Goal: Task Accomplishment & Management: Use online tool/utility

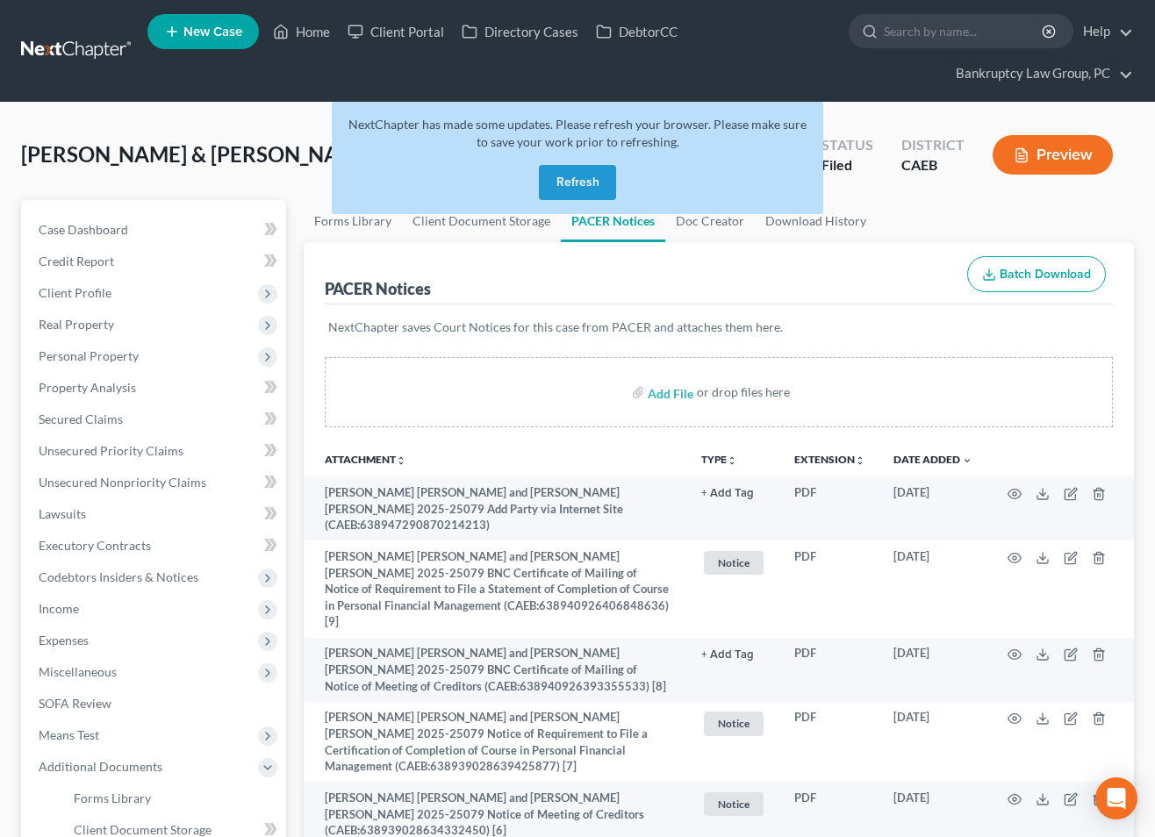
click at [587, 182] on button "Refresh" at bounding box center [577, 182] width 77 height 35
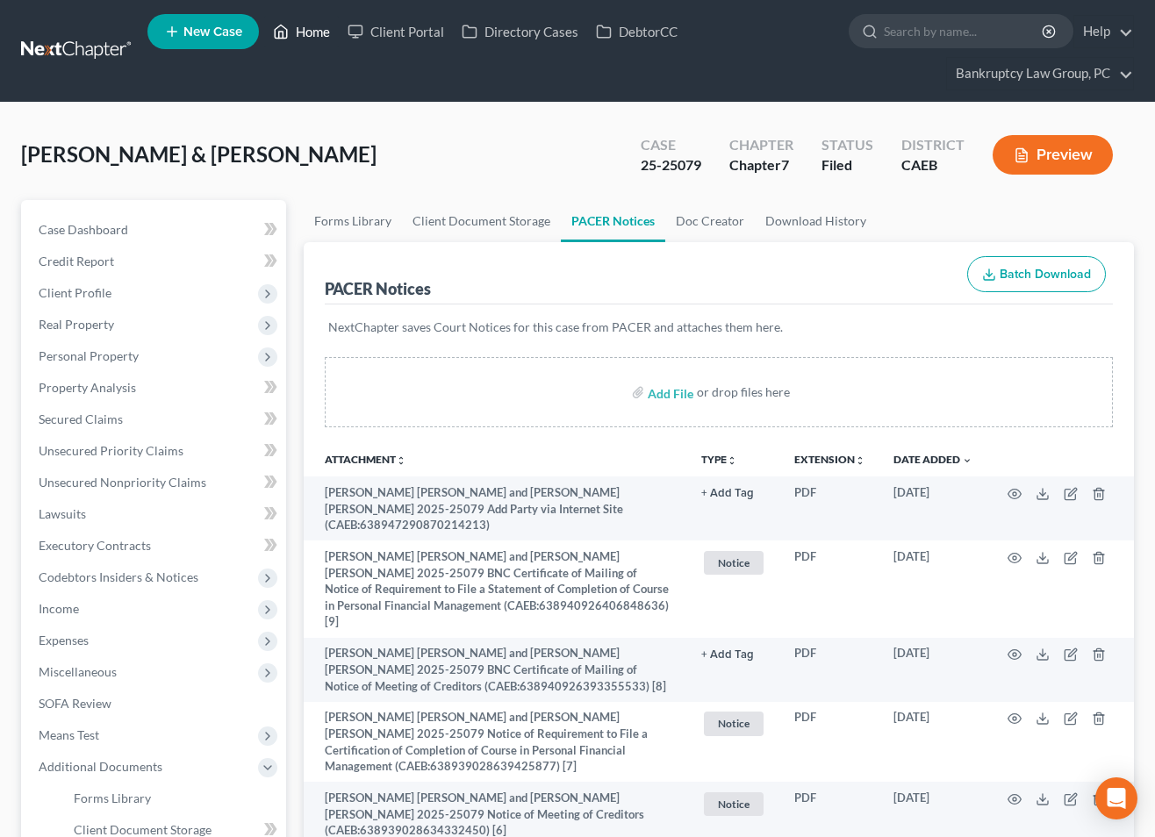
click at [318, 35] on link "Home" at bounding box center [301, 32] width 75 height 32
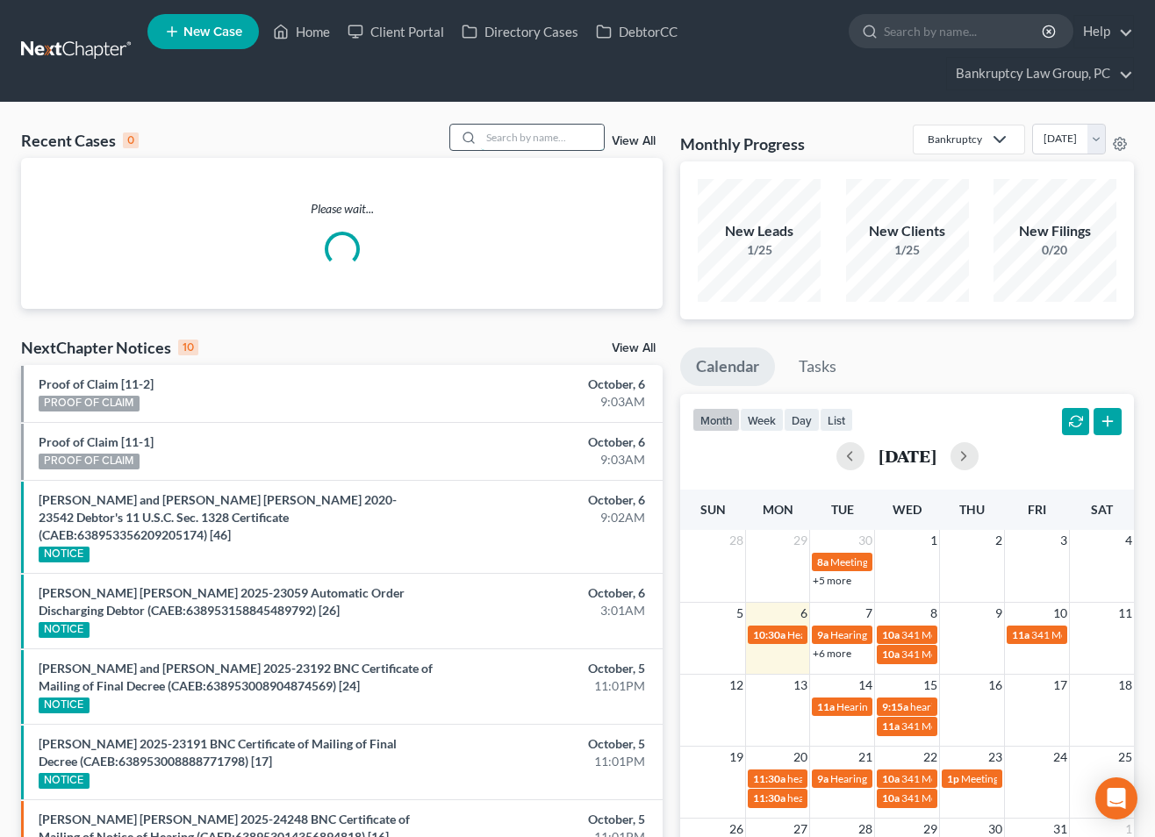
click at [517, 132] on input "search" at bounding box center [542, 137] width 123 height 25
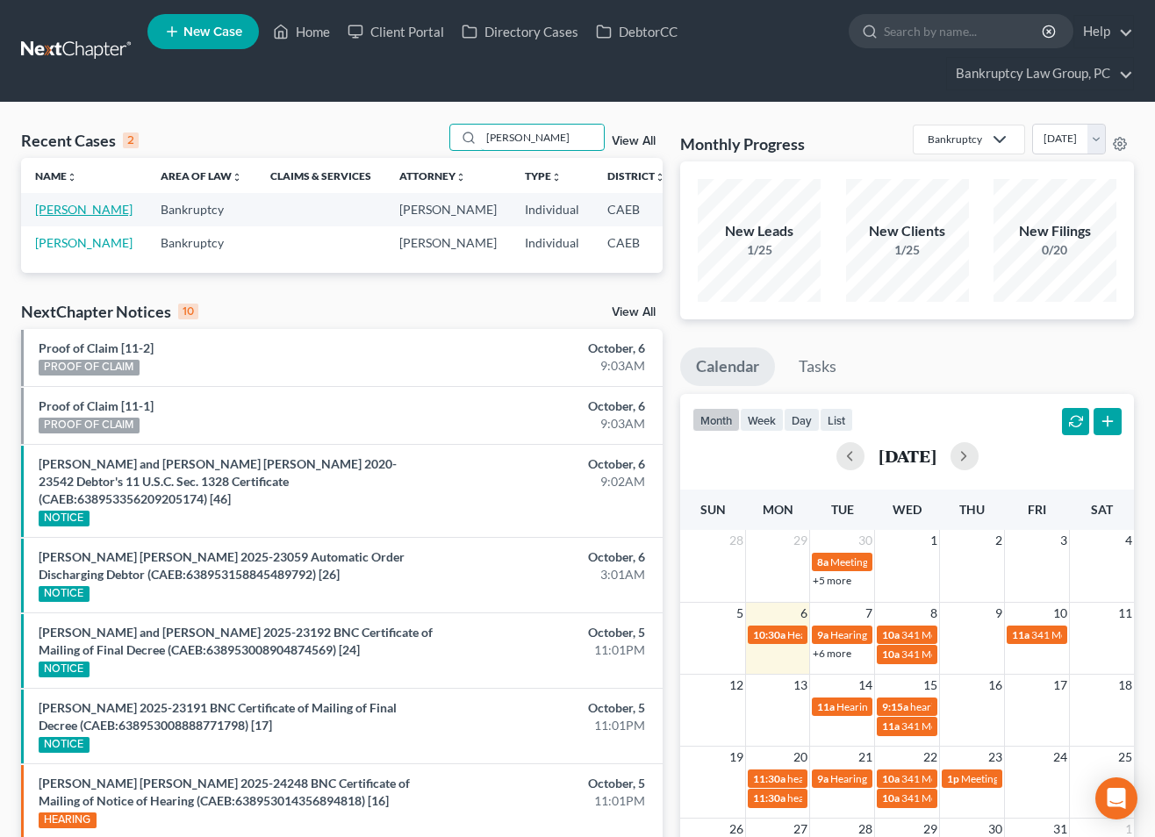
type input "[PERSON_NAME]"
click at [53, 209] on link "[PERSON_NAME]" at bounding box center [83, 209] width 97 height 15
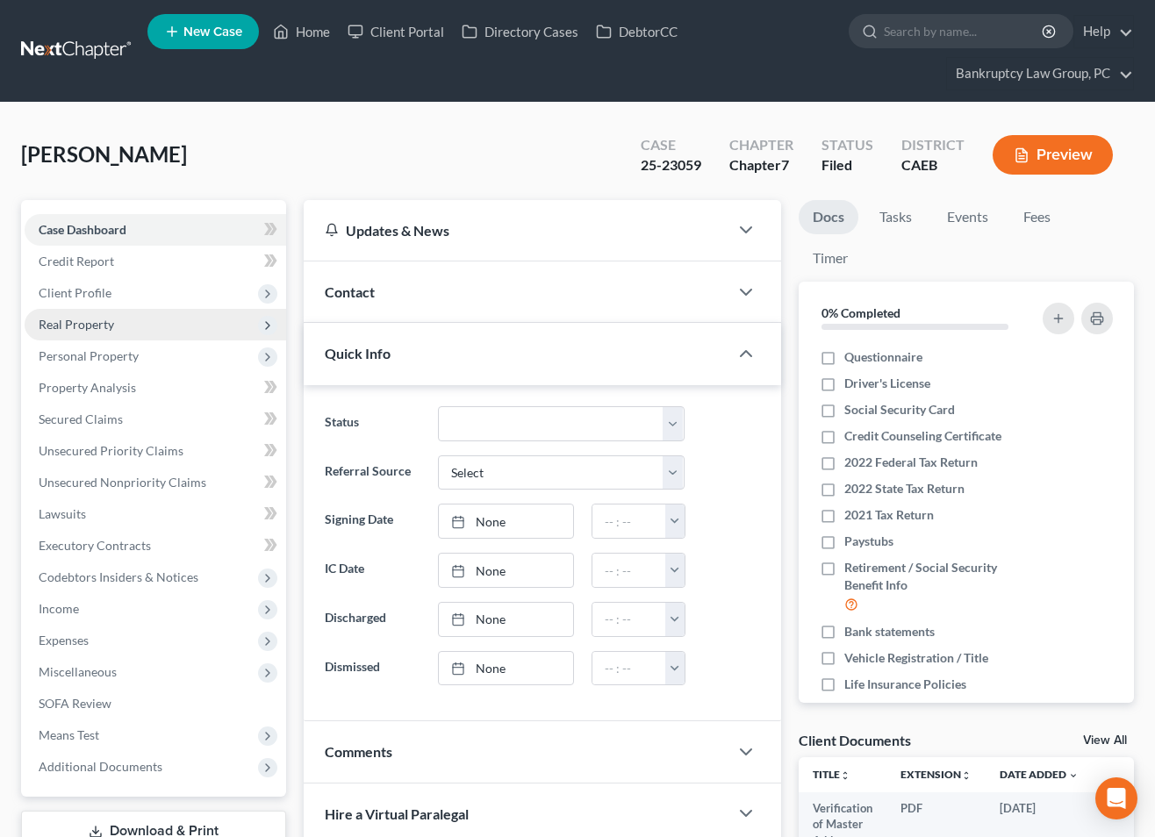
click at [78, 321] on span "Real Property" at bounding box center [76, 324] width 75 height 15
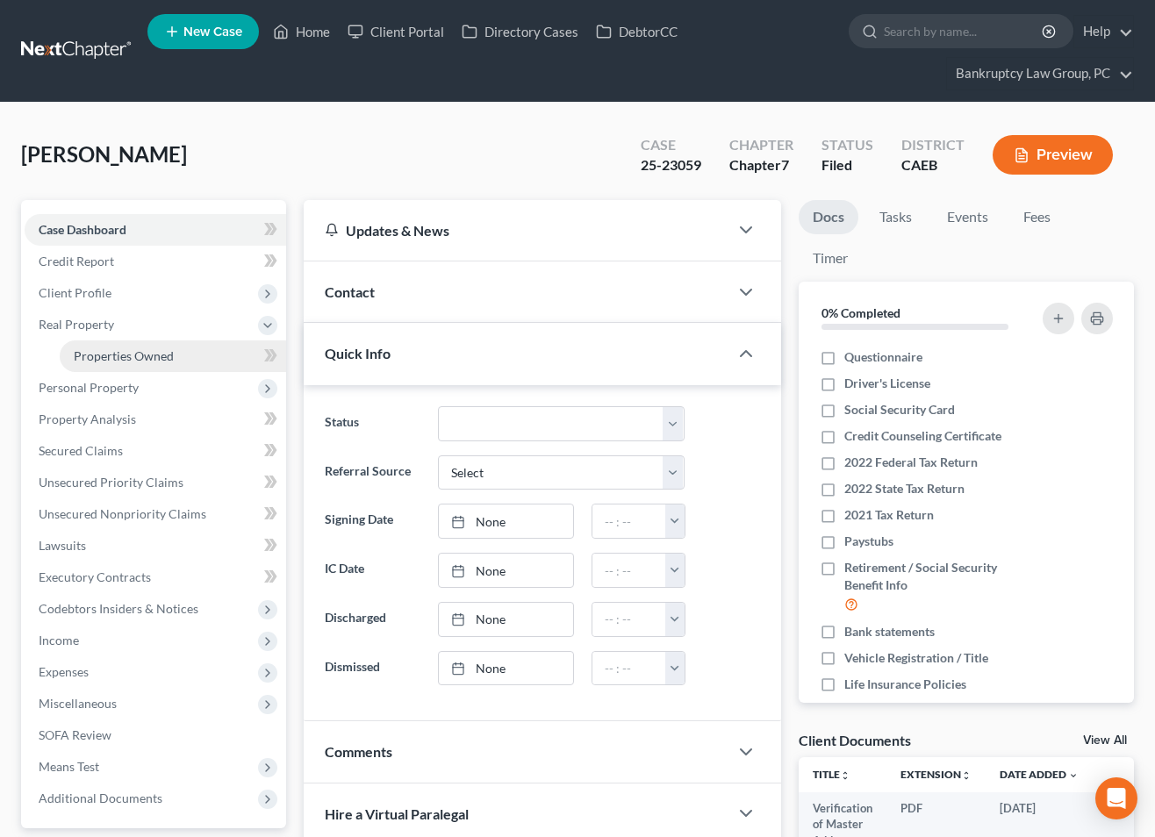
click at [82, 354] on span "Properties Owned" at bounding box center [124, 355] width 100 height 15
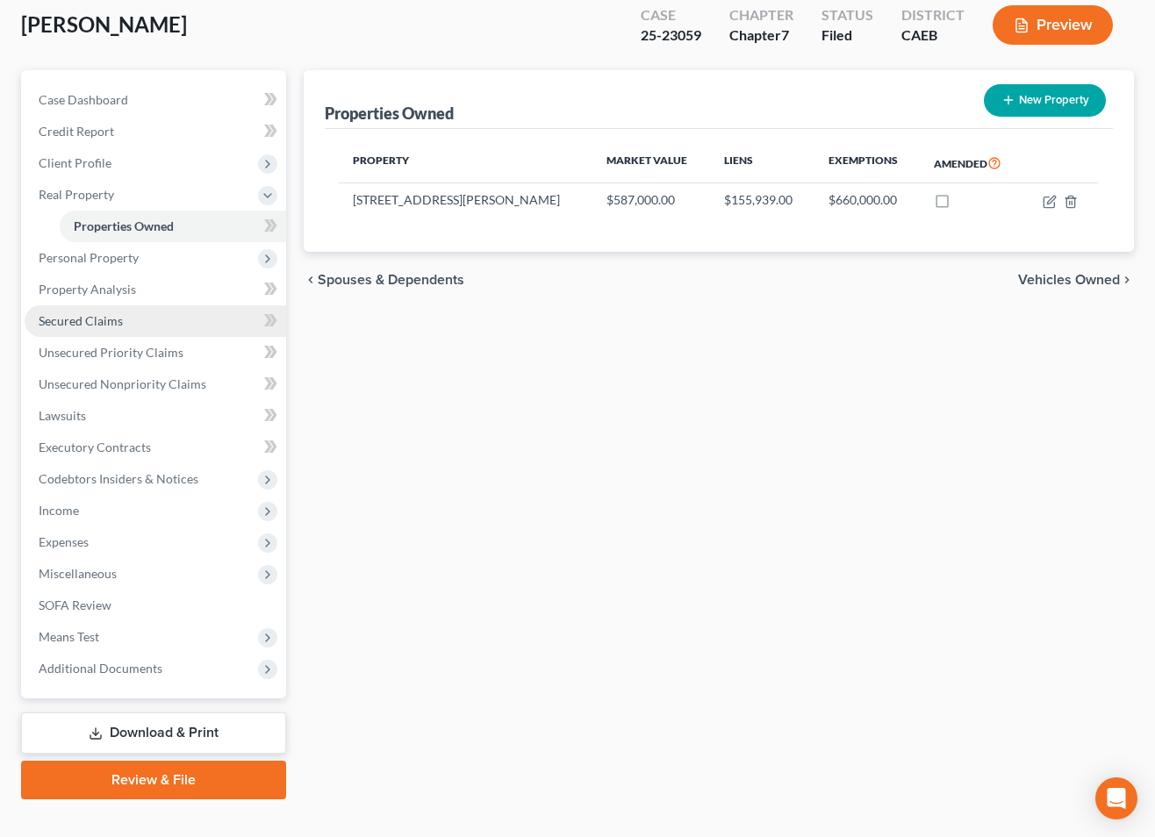
scroll to position [131, 0]
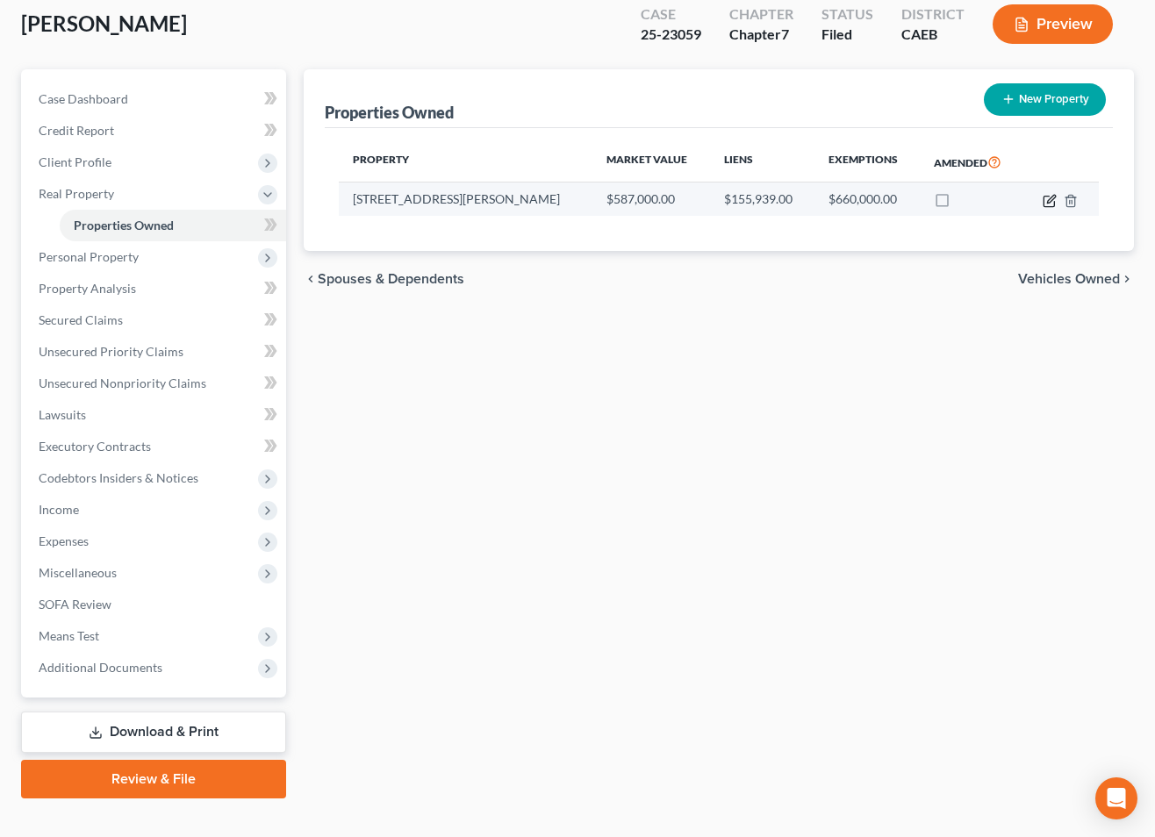
click at [1044, 196] on icon "button" at bounding box center [1048, 201] width 11 height 11
select select "4"
select select "0"
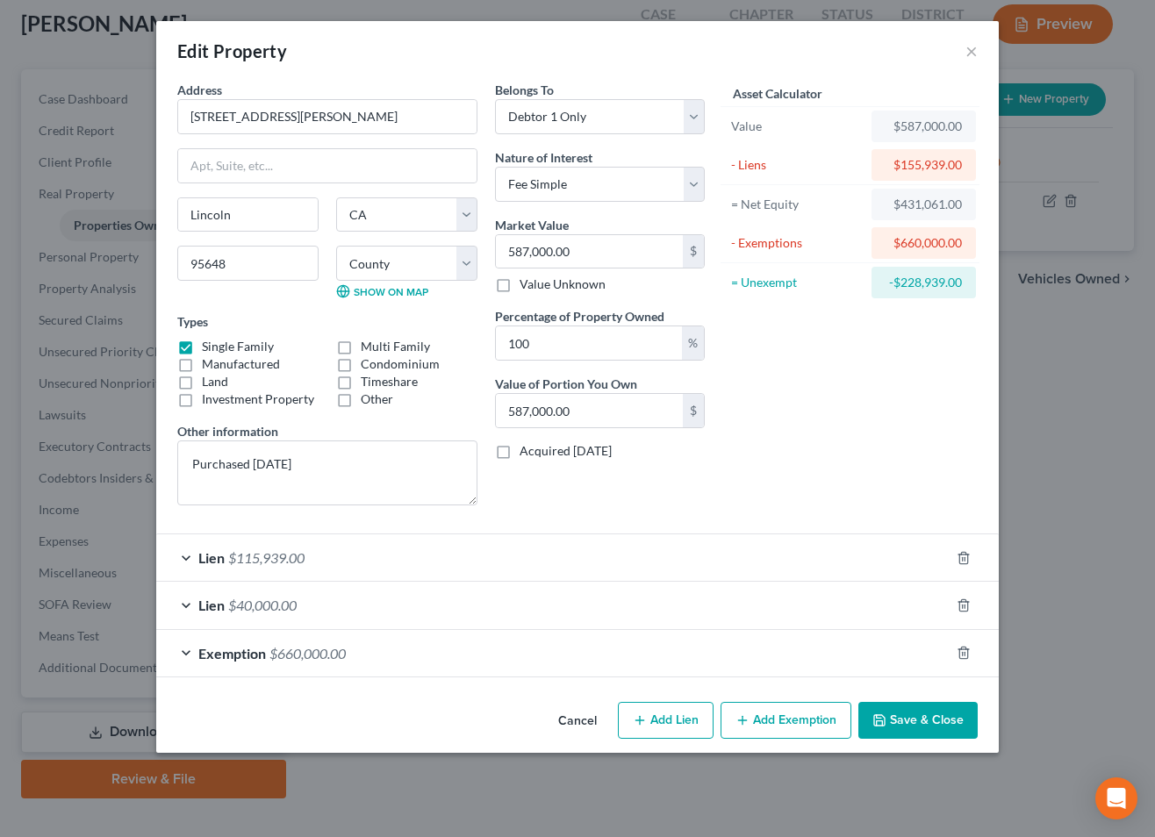
drag, startPoint x: 576, startPoint y: 723, endPoint x: 599, endPoint y: 711, distance: 26.7
click at [576, 724] on button "Cancel" at bounding box center [577, 721] width 67 height 35
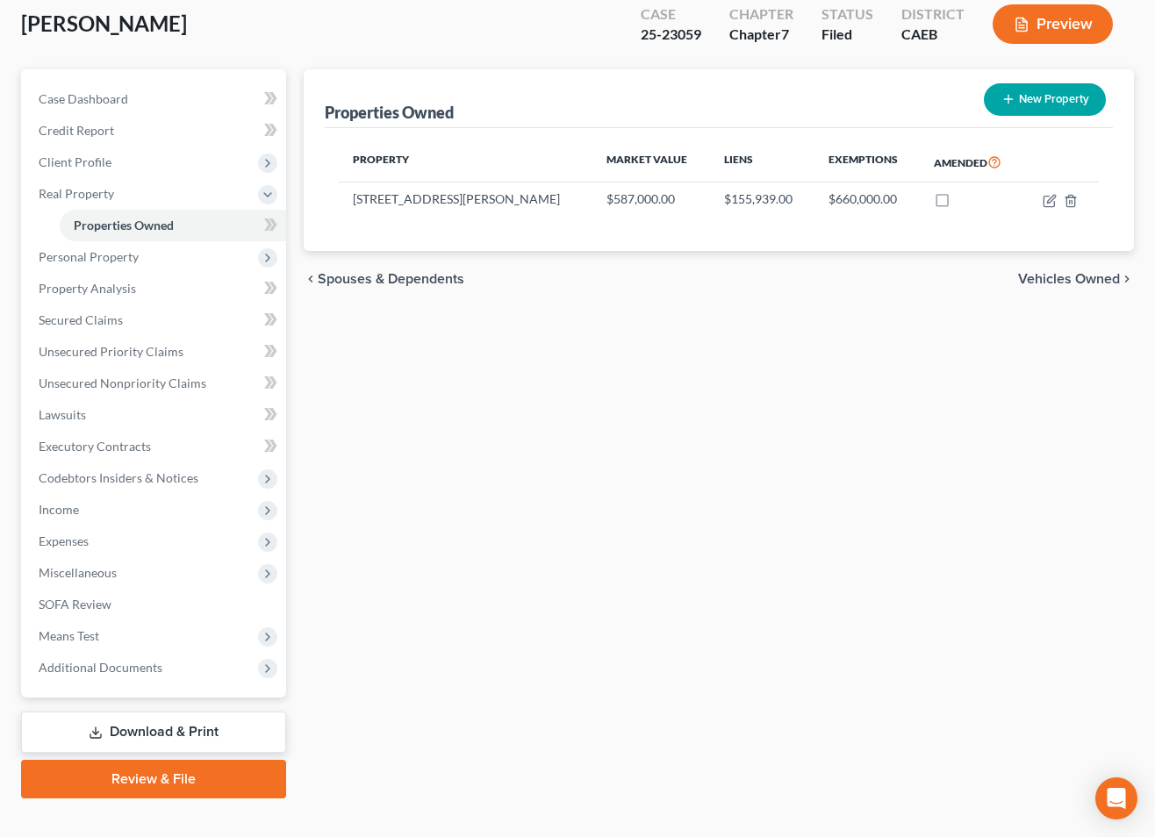
scroll to position [0, 0]
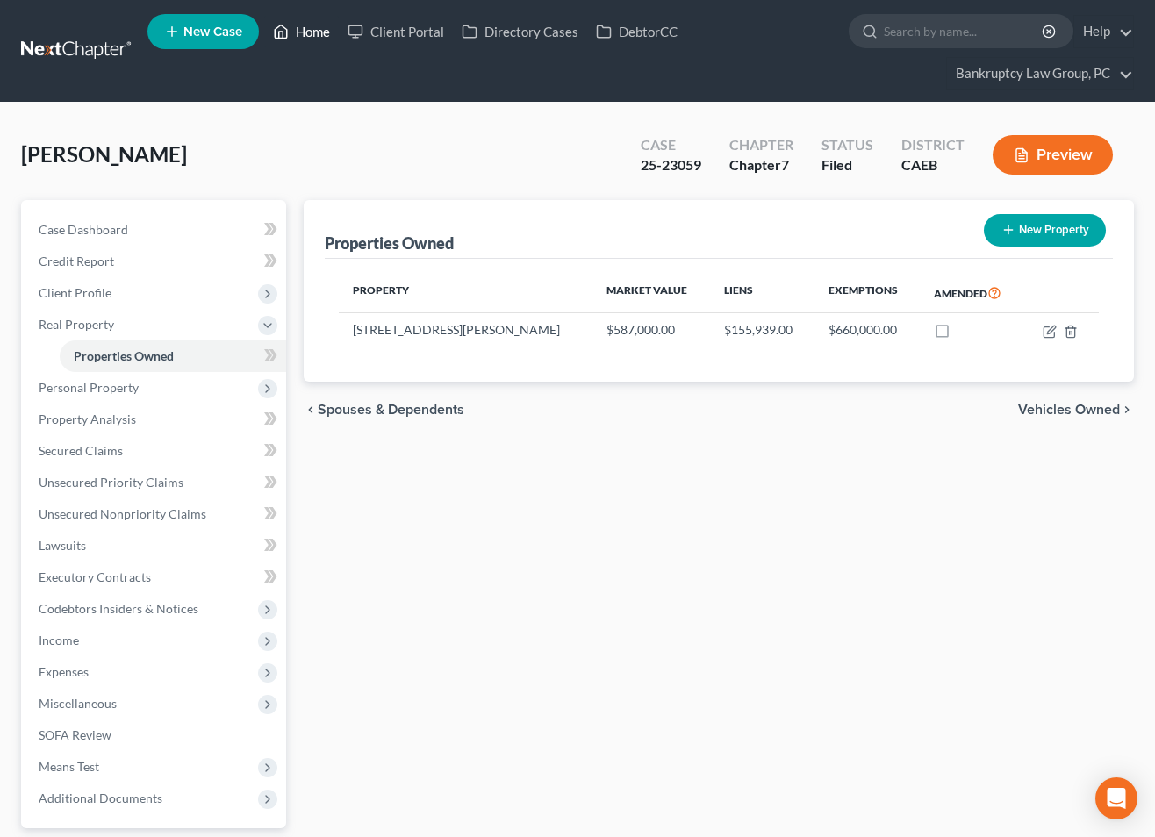
click at [318, 33] on link "Home" at bounding box center [301, 32] width 75 height 32
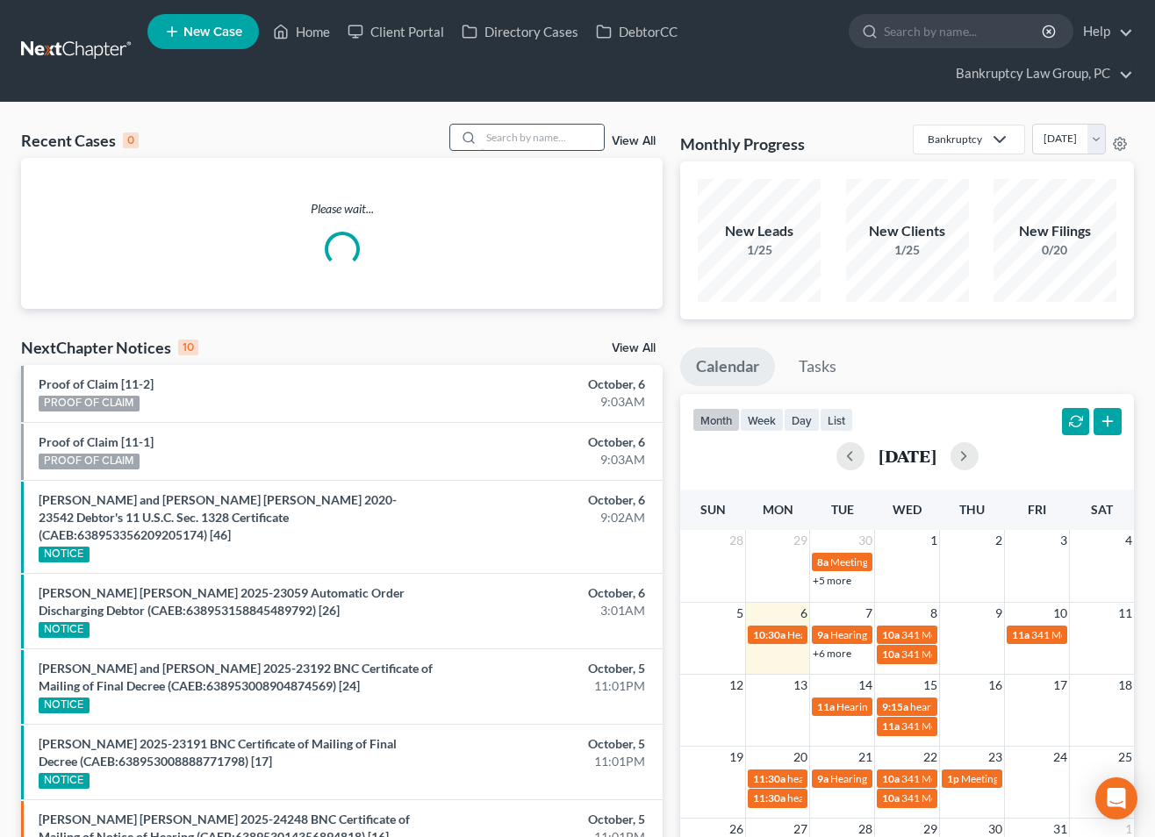
click at [573, 133] on input "search" at bounding box center [542, 137] width 123 height 25
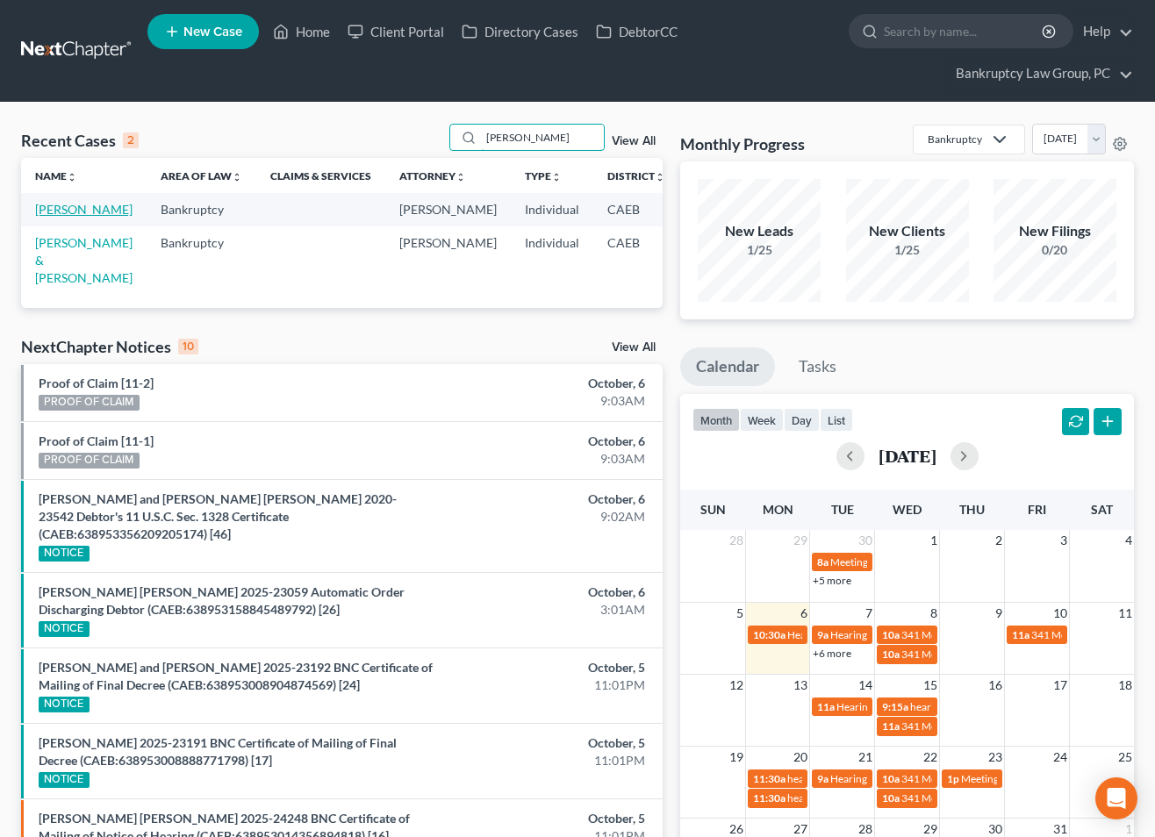
type input "[PERSON_NAME]"
click at [54, 211] on link "[PERSON_NAME]" at bounding box center [83, 209] width 97 height 15
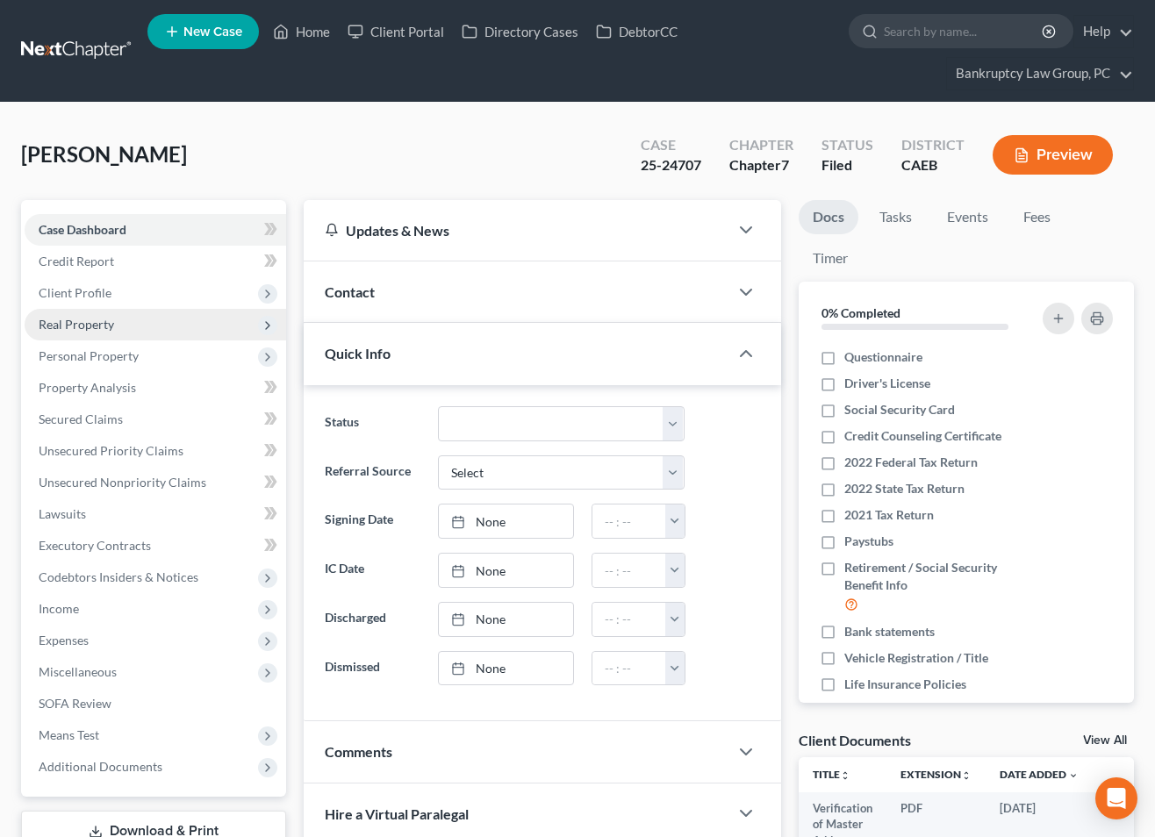
drag, startPoint x: 76, startPoint y: 325, endPoint x: 82, endPoint y: 333, distance: 9.5
click at [76, 326] on span "Real Property" at bounding box center [76, 324] width 75 height 15
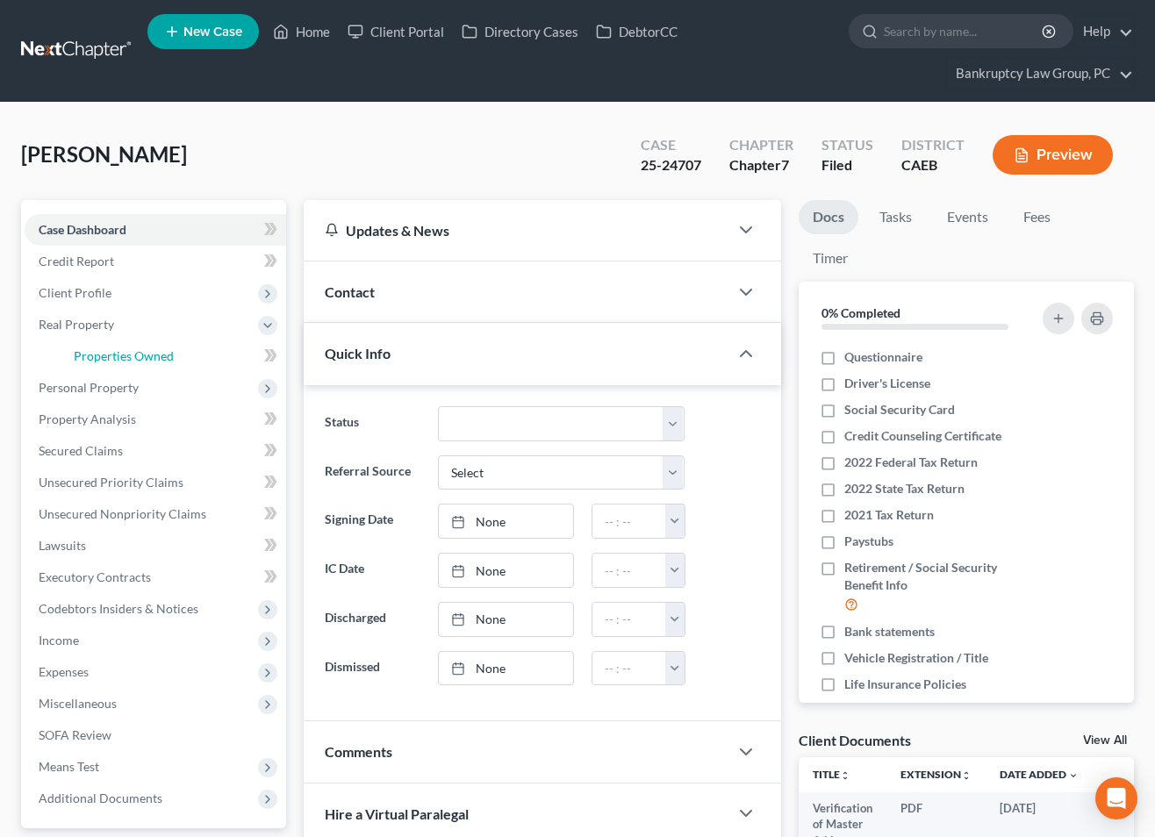
drag, startPoint x: 120, startPoint y: 354, endPoint x: 133, endPoint y: 206, distance: 148.0
click at [120, 354] on span "Properties Owned" at bounding box center [124, 355] width 100 height 15
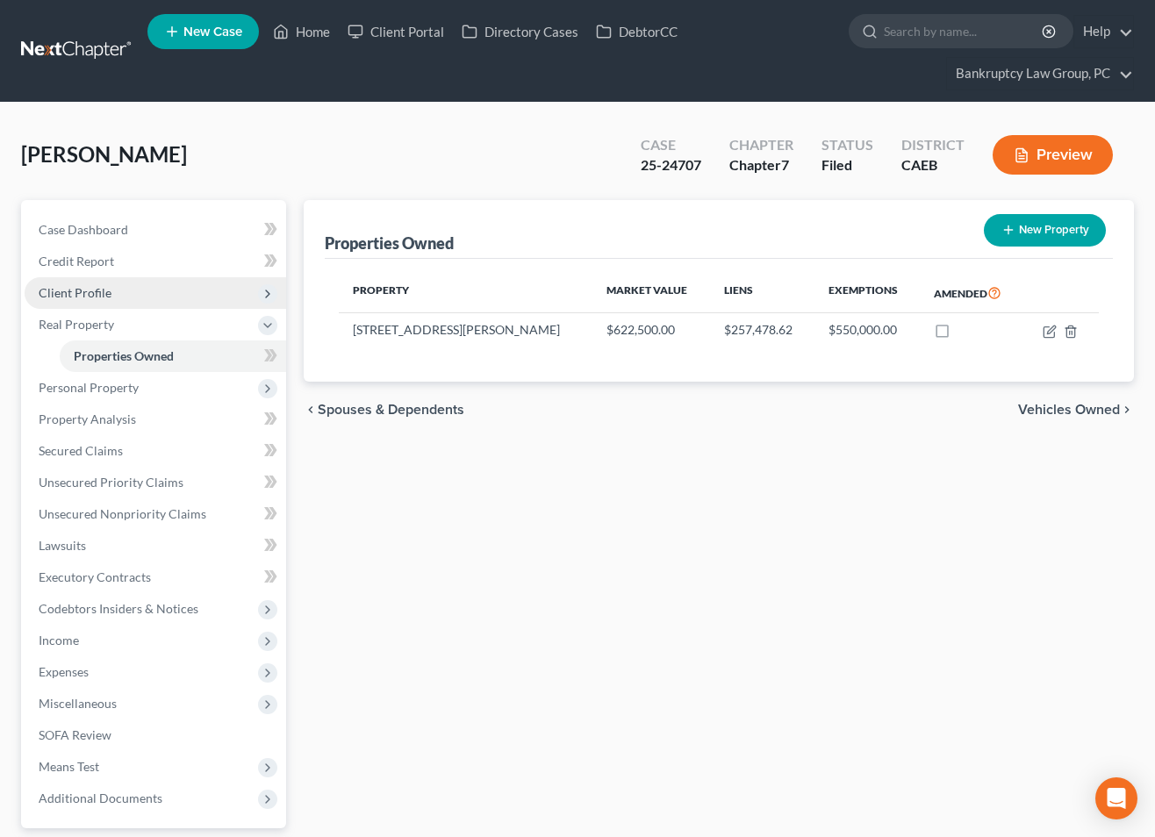
click at [91, 297] on span "Client Profile" at bounding box center [75, 292] width 73 height 15
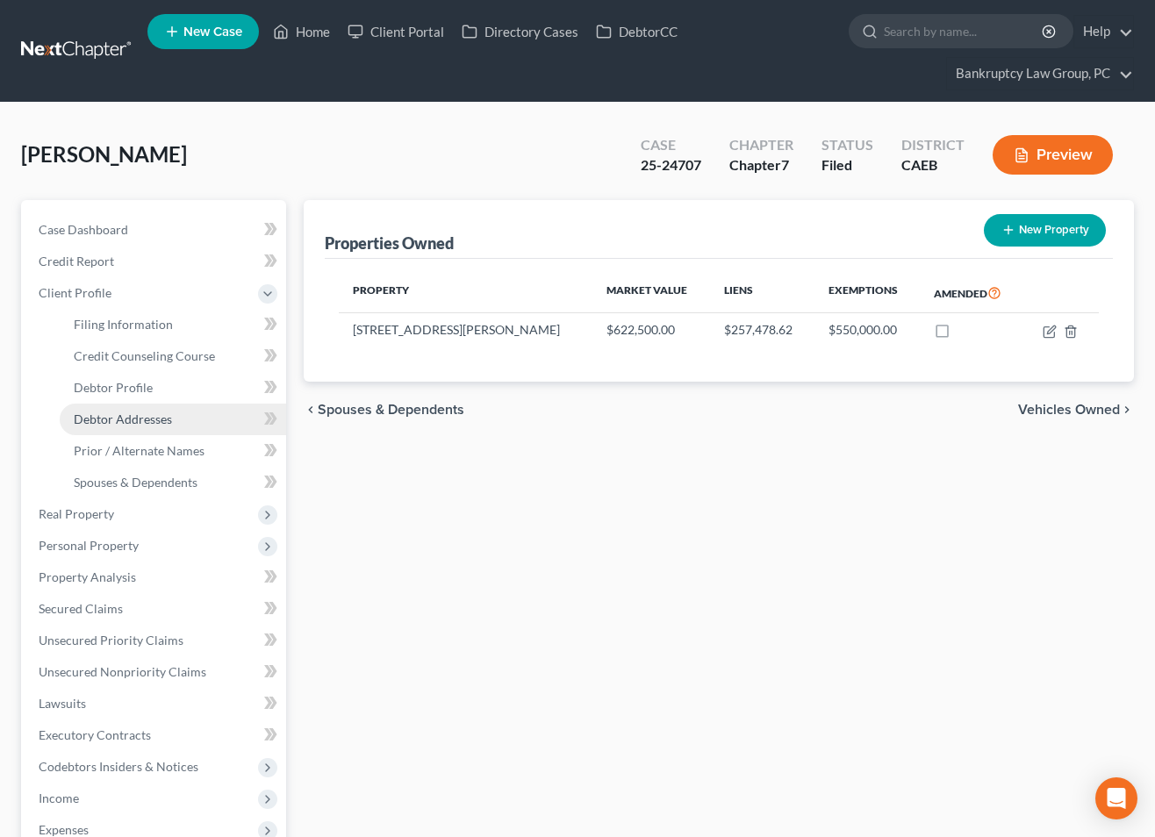
click at [118, 413] on span "Debtor Addresses" at bounding box center [123, 418] width 98 height 15
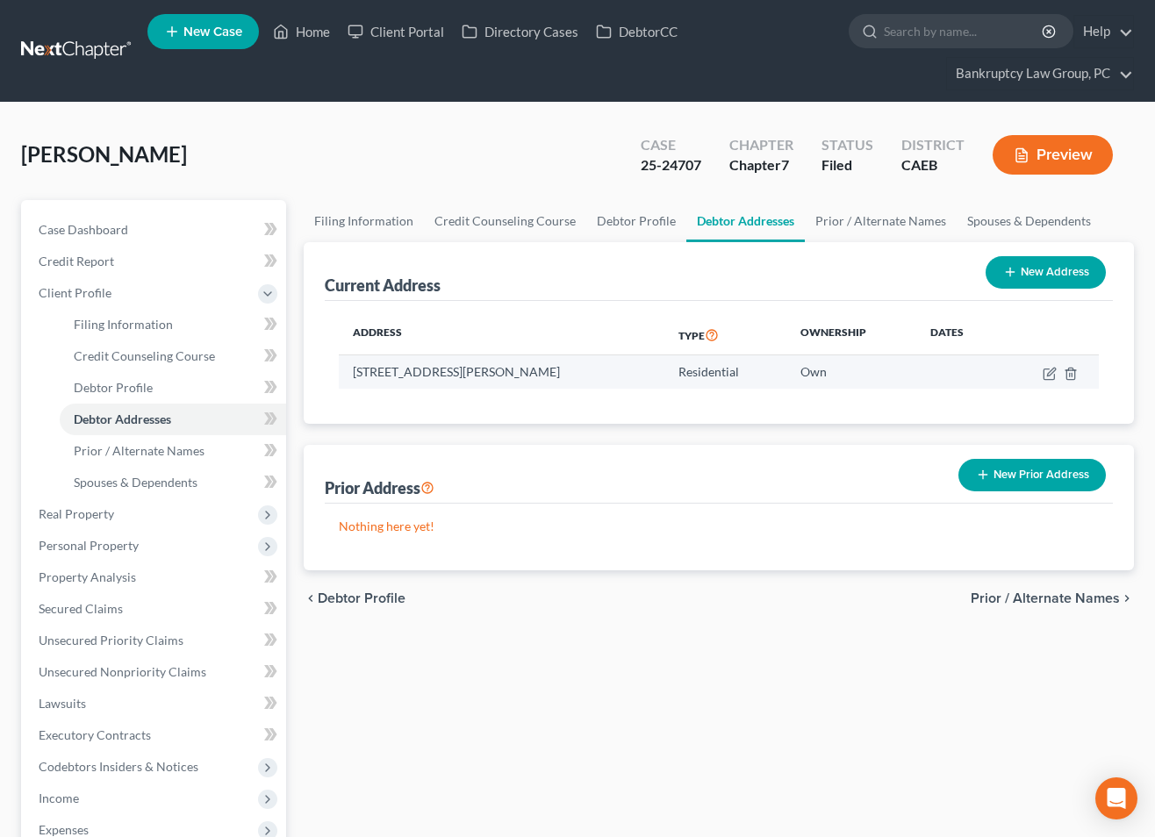
drag, startPoint x: 585, startPoint y: 373, endPoint x: 339, endPoint y: 373, distance: 246.5
click at [338, 371] on div "Address Type Ownership Dates [STREET_ADDRESS][PERSON_NAME] Residential Own" at bounding box center [719, 362] width 788 height 123
click at [596, 374] on td "[STREET_ADDRESS][PERSON_NAME]" at bounding box center [502, 371] width 326 height 33
drag, startPoint x: 589, startPoint y: 368, endPoint x: 354, endPoint y: 379, distance: 235.4
click at [354, 379] on td "[STREET_ADDRESS][PERSON_NAME]" at bounding box center [502, 371] width 326 height 33
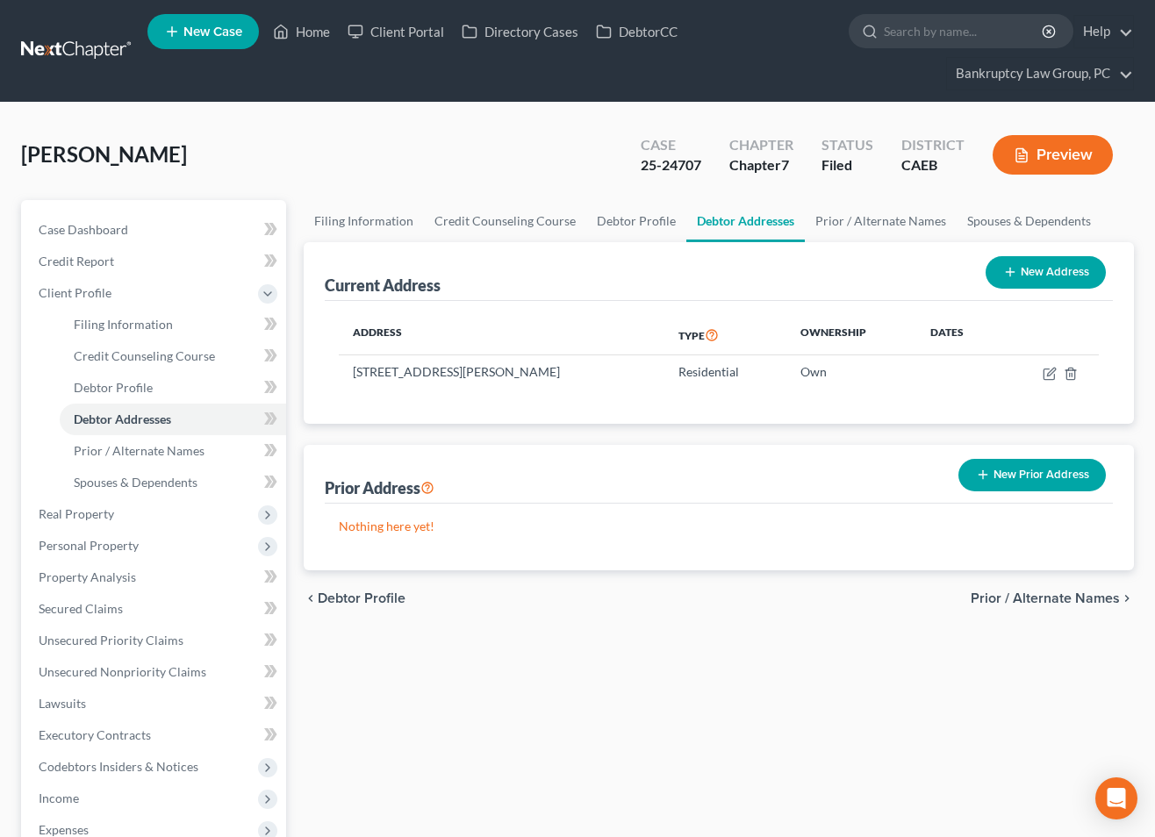
copy td "[STREET_ADDRESS][PERSON_NAME]"
